Goal: Information Seeking & Learning: Learn about a topic

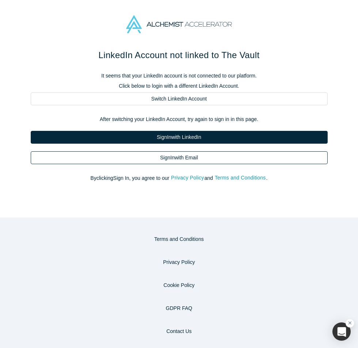
click at [175, 160] on link "Sign In with Email" at bounding box center [179, 157] width 297 height 13
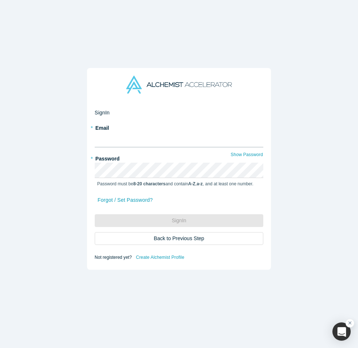
type input "[PERSON_NAME][EMAIL_ADDRESS][DOMAIN_NAME]"
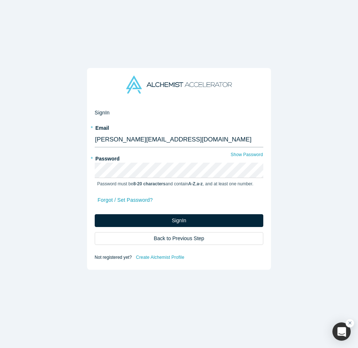
click at [141, 141] on input "[PERSON_NAME][EMAIL_ADDRESS][DOMAIN_NAME]" at bounding box center [179, 139] width 168 height 15
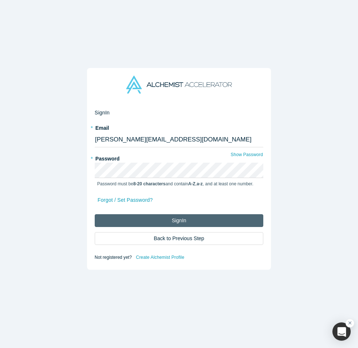
click at [175, 222] on button "Sign In" at bounding box center [179, 220] width 168 height 13
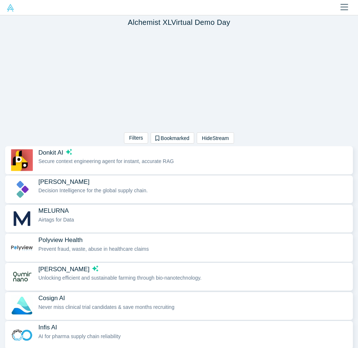
click at [327, 44] on div "Filters AI Artificial Intelligence B2B SaaS AI (Artificial Intelligence) Data A…" at bounding box center [179, 87] width 358 height 117
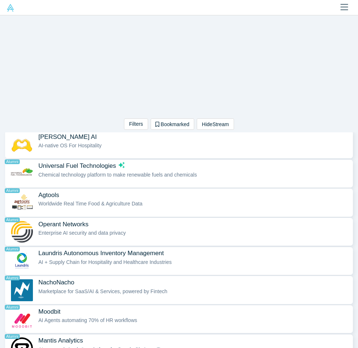
scroll to position [501, 0]
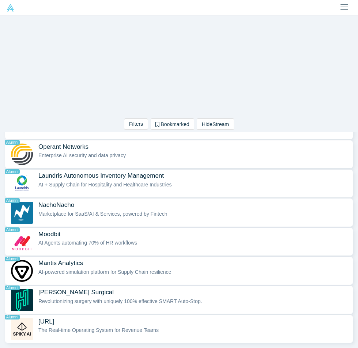
click at [319, 46] on div "Filters AI Artificial Intelligence B2B SaaS AI (Artificial Intelligence) Data A…" at bounding box center [179, 73] width 358 height 117
